Goal: Task Accomplishment & Management: Manage account settings

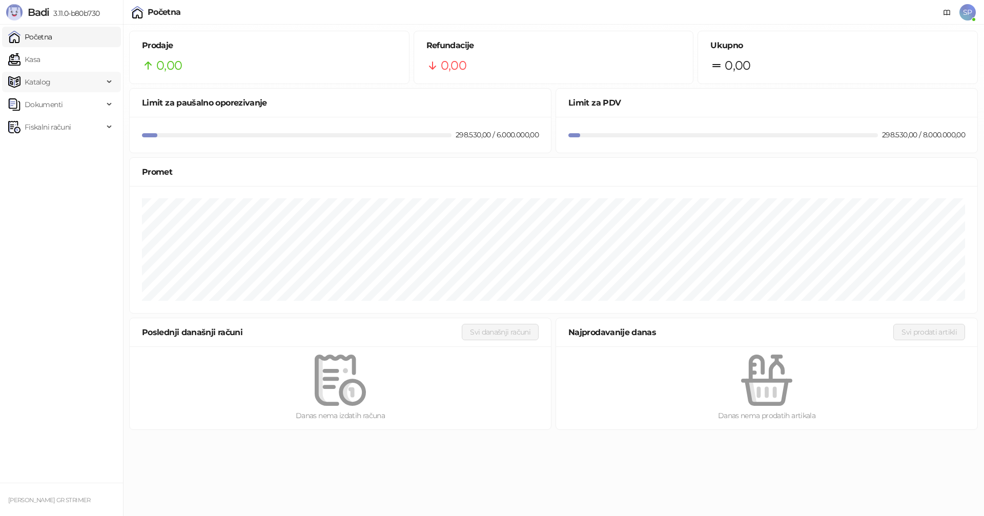
click at [38, 81] on span "Katalog" at bounding box center [38, 82] width 26 height 20
click at [42, 126] on link "Kategorije" at bounding box center [37, 127] width 51 height 20
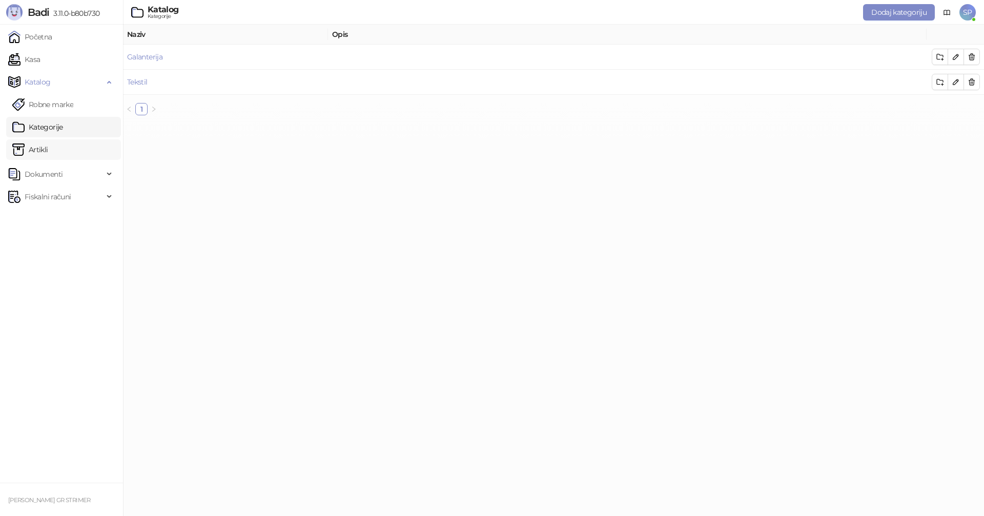
click at [35, 148] on link "Artikli" at bounding box center [30, 149] width 36 height 20
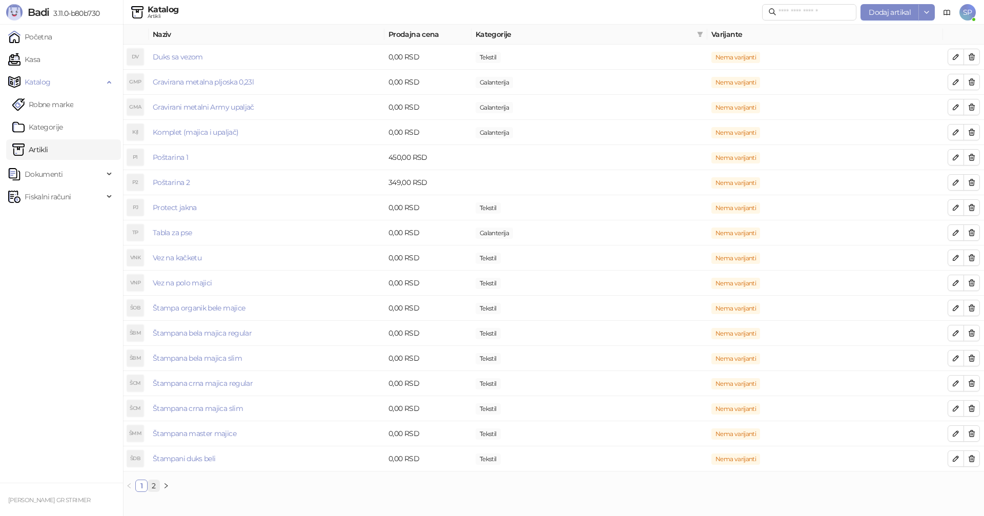
click at [156, 486] on link "2" at bounding box center [153, 485] width 11 height 11
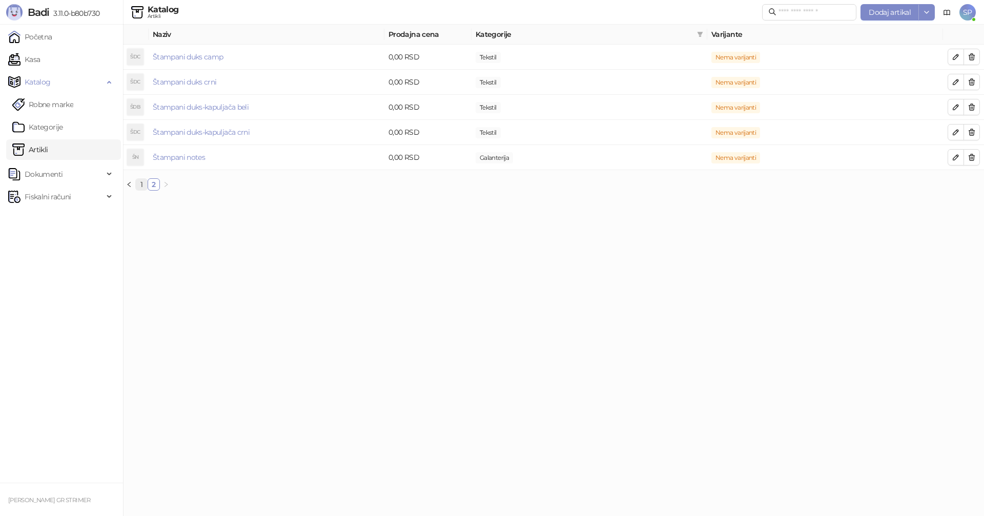
click at [141, 181] on link "1" at bounding box center [141, 184] width 11 height 11
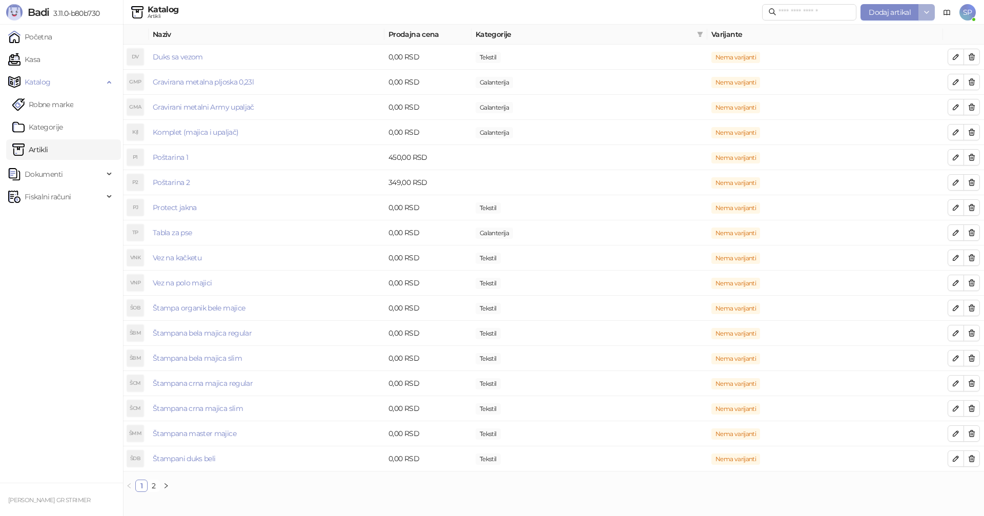
click at [927, 11] on icon "button" at bounding box center [926, 12] width 8 height 8
click at [34, 54] on link "Kasa" at bounding box center [24, 59] width 32 height 20
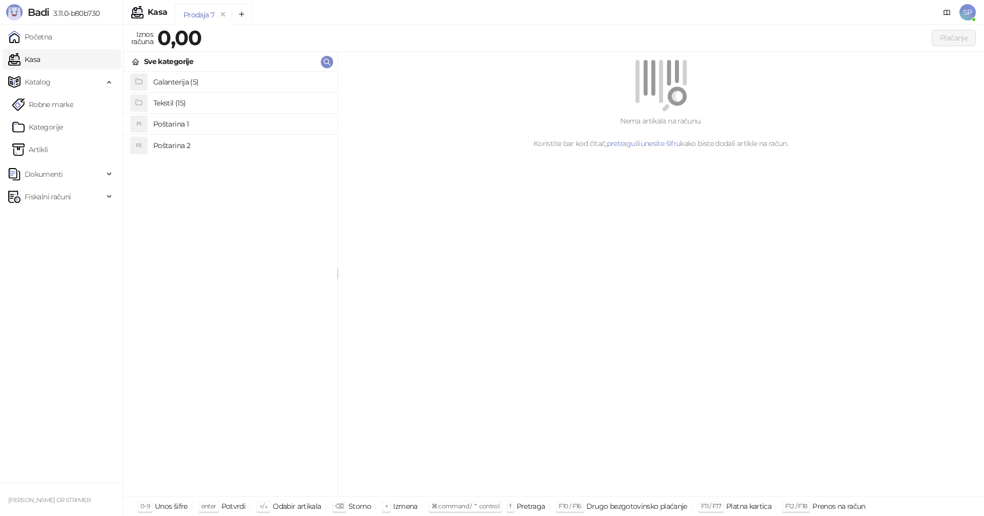
click at [970, 14] on span "SP" at bounding box center [967, 12] width 16 height 16
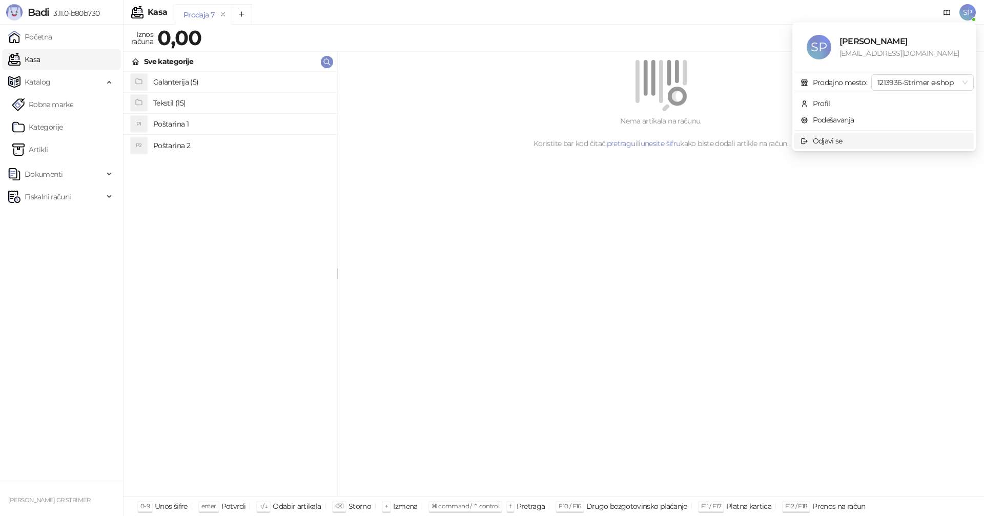
click at [839, 143] on div "Odjavi se" at bounding box center [828, 140] width 30 height 11
